Goal: Task Accomplishment & Management: Manage account settings

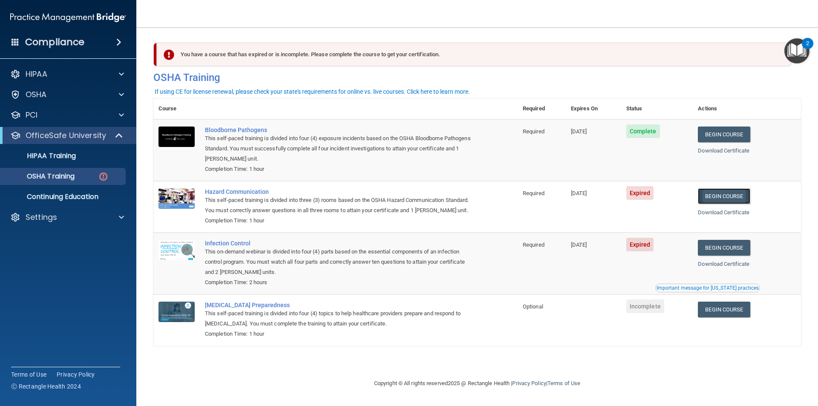
click at [723, 194] on link "Begin Course" at bounding box center [724, 196] width 52 height 16
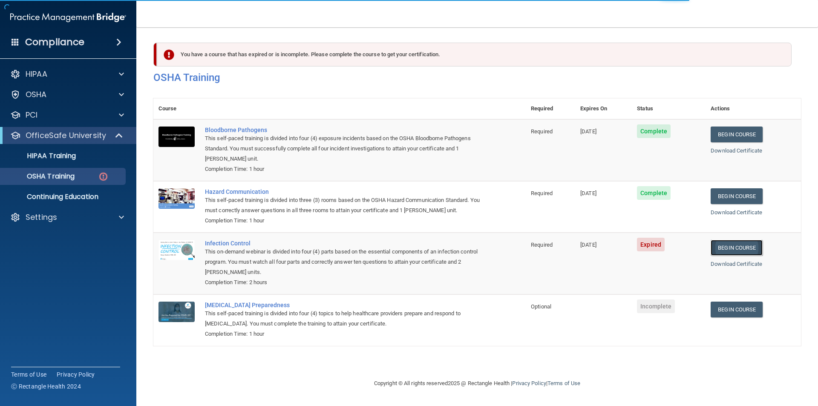
click at [736, 248] on link "Begin Course" at bounding box center [737, 248] width 52 height 16
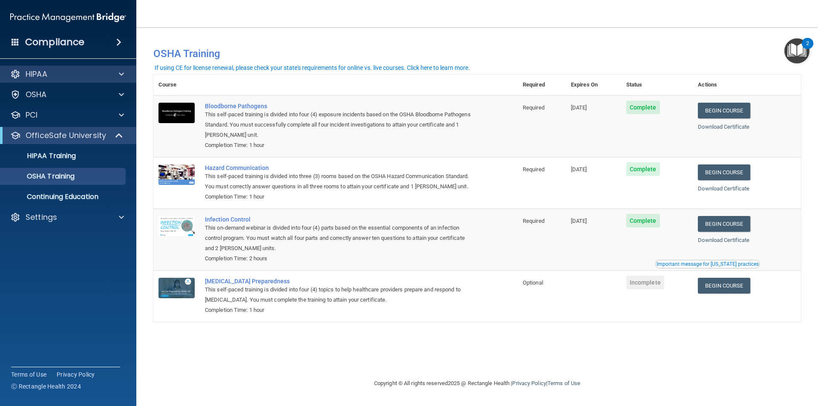
click at [35, 68] on div "HIPAA" at bounding box center [68, 74] width 137 height 17
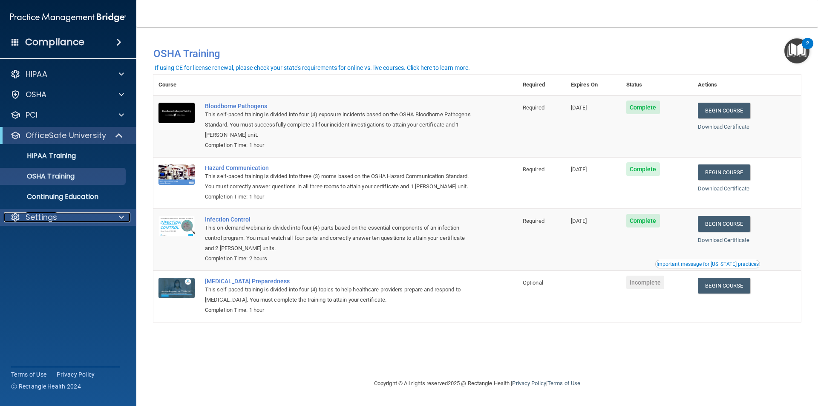
click at [37, 212] on p "Settings" at bounding box center [42, 217] width 32 height 10
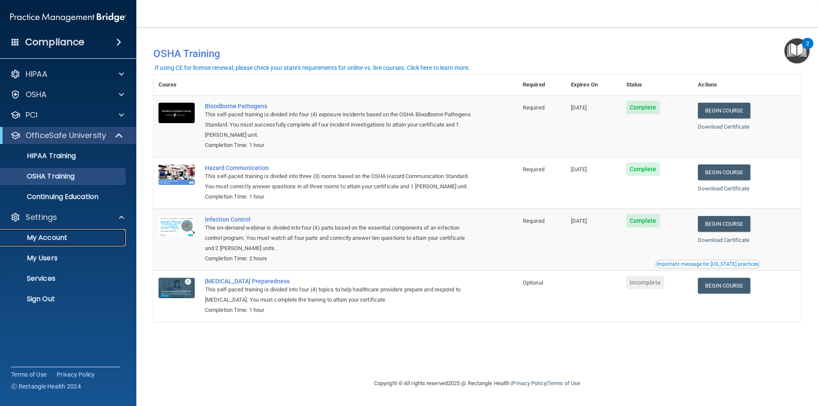
click at [38, 237] on p "My Account" at bounding box center [64, 237] width 116 height 9
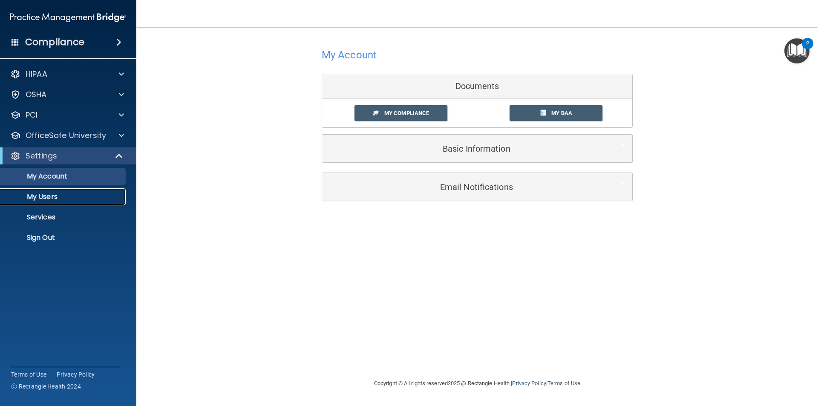
click at [55, 198] on p "My Users" at bounding box center [64, 197] width 116 height 9
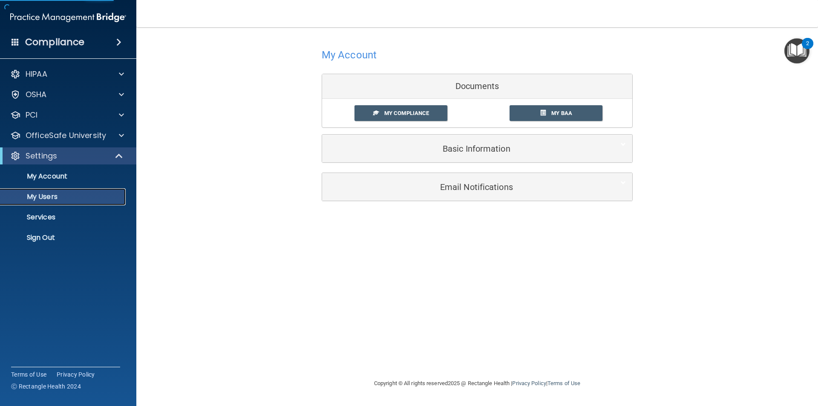
select select "20"
